Goal: Check status: Check status

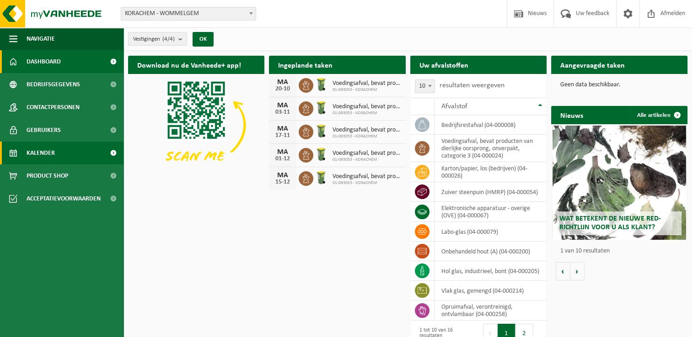
click at [37, 149] on span "Kalender" at bounding box center [41, 153] width 28 height 23
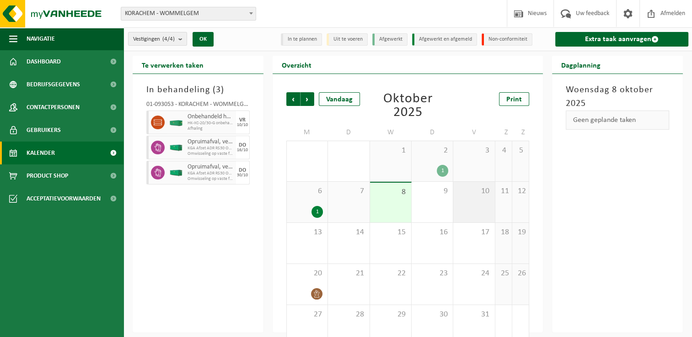
click at [488, 193] on span "10" at bounding box center [474, 191] width 32 height 10
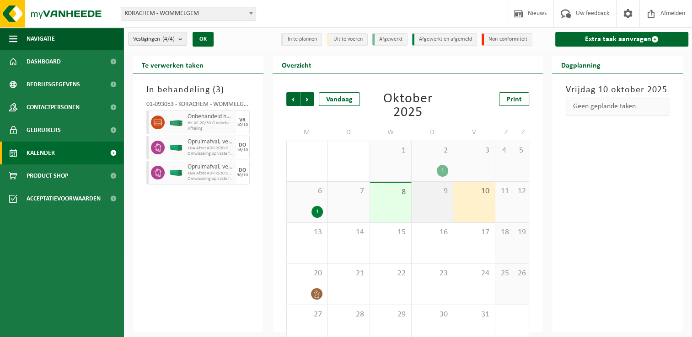
click at [437, 198] on div "9" at bounding box center [431, 202] width 41 height 41
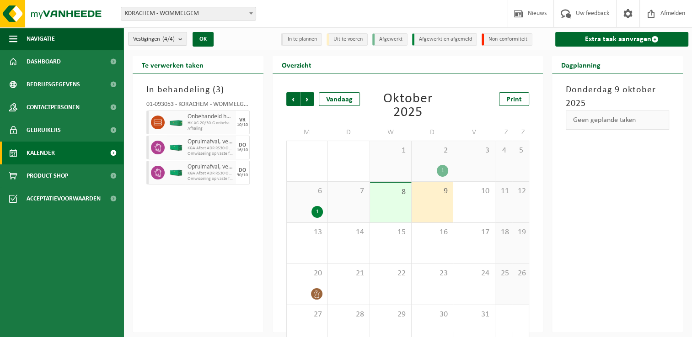
click at [451, 197] on div "9" at bounding box center [431, 202] width 41 height 41
